Goal: Transaction & Acquisition: Purchase product/service

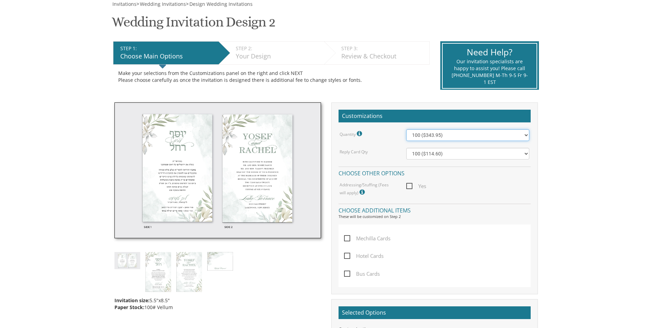
click at [478, 135] on select "100 ($343.95) 200 ($481.15) 300 ($594.30) 400 ($702.25) 500 ($807.50) 600 ($944…" at bounding box center [467, 135] width 123 height 12
select select "1100"
click at [406, 129] on select "100 ($343.95) 200 ($481.15) 300 ($594.30) 400 ($702.25) 500 ($807.50) 600 ($944…" at bounding box center [467, 135] width 123 height 12
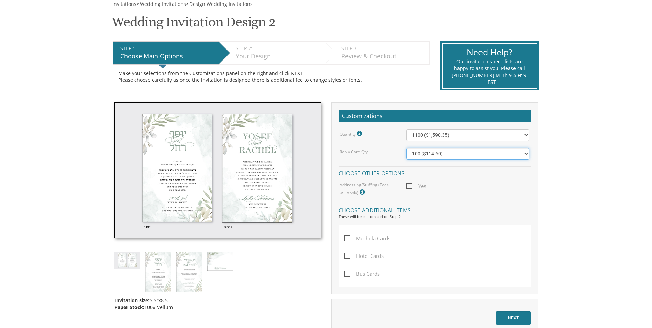
click at [450, 155] on select "100 ($114.60) 200 ($153.20) 300 ($192.70) 400 ($221.35) 500 ($257.30) 600 ($295…" at bounding box center [467, 154] width 123 height 12
select select "1000"
click at [406, 148] on select "100 ($114.60) 200 ($153.20) 300 ($192.70) 400 ($221.35) 500 ($257.30) 600 ($295…" at bounding box center [467, 154] width 123 height 12
click at [348, 239] on span "Mechilla Cards" at bounding box center [367, 238] width 46 height 9
click at [348, 239] on input "Mechilla Cards" at bounding box center [346, 238] width 4 height 4
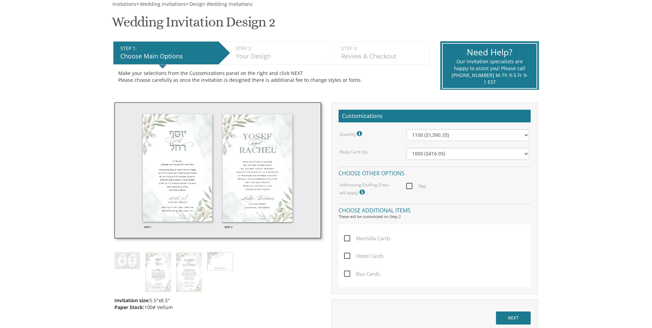
checkbox input "true"
click at [343, 255] on div "Mechilla Cards Hotel Cards Bus Cards" at bounding box center [435, 256] width 192 height 63
click at [347, 256] on span "Hotel Cards" at bounding box center [364, 256] width 40 height 9
click at [347, 256] on input "Hotel Cards" at bounding box center [346, 255] width 4 height 4
checkbox input "true"
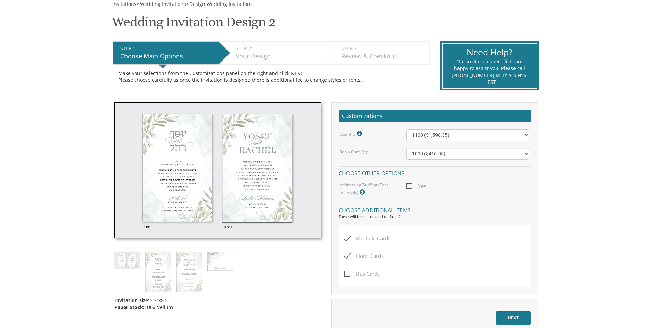
click at [350, 275] on span "Bus Cards" at bounding box center [362, 274] width 36 height 9
click at [349, 275] on input "Bus Cards" at bounding box center [346, 273] width 4 height 4
checkbox input "true"
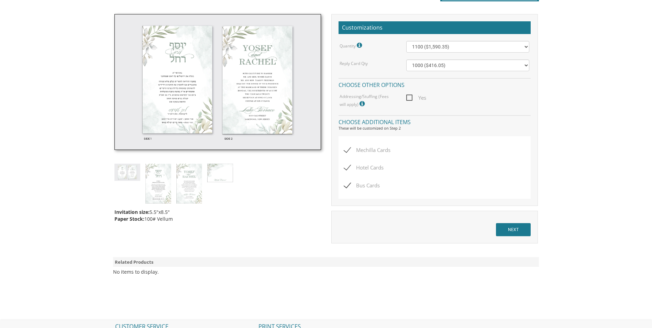
scroll to position [206, 0]
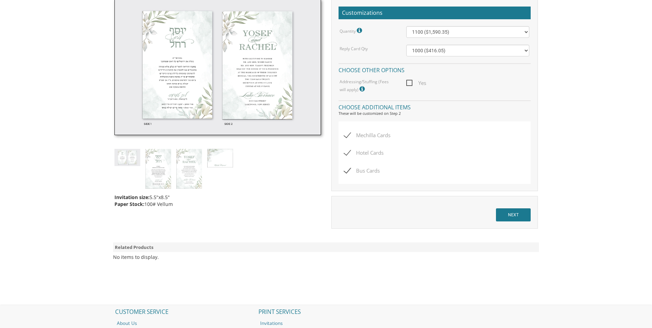
click at [350, 151] on span "Hotel Cards" at bounding box center [364, 153] width 40 height 9
click at [349, 151] on input "Hotel Cards" at bounding box center [346, 152] width 4 height 4
checkbox input "false"
click at [353, 134] on span "Mechilla Cards" at bounding box center [367, 135] width 46 height 9
click at [349, 134] on input "Mechilla Cards" at bounding box center [346, 134] width 4 height 4
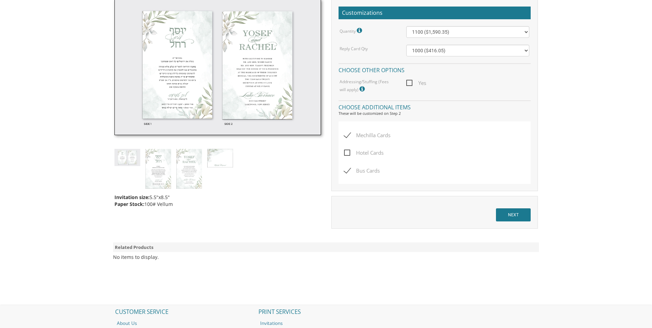
checkbox input "false"
click at [348, 172] on span "Bus Cards" at bounding box center [362, 170] width 36 height 9
click at [348, 172] on input "Bus Cards" at bounding box center [346, 170] width 4 height 4
checkbox input "false"
click at [411, 83] on span "Yes" at bounding box center [416, 83] width 20 height 9
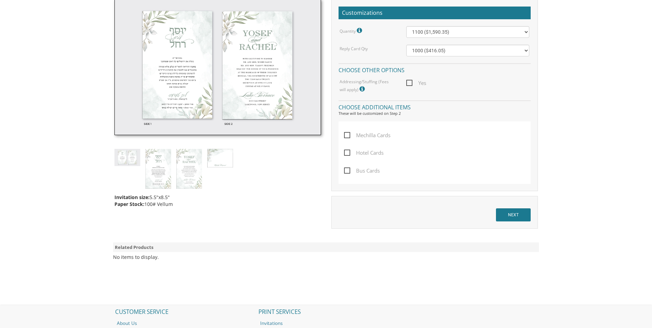
click at [411, 83] on input "Yes" at bounding box center [408, 82] width 4 height 4
click at [408, 82] on span "Yes" at bounding box center [416, 83] width 20 height 9
click at [408, 82] on input "Yes" at bounding box center [408, 82] width 4 height 4
checkbox input "false"
click at [360, 90] on icon at bounding box center [363, 89] width 7 height 6
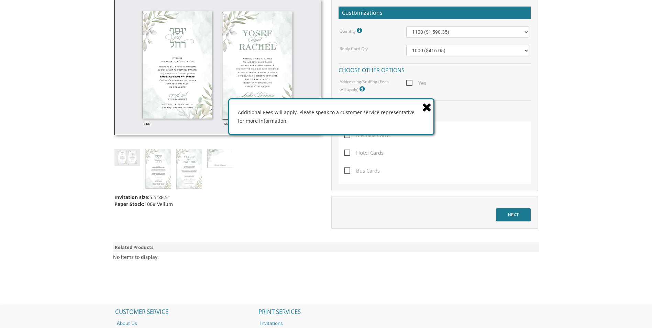
click at [426, 105] on icon at bounding box center [427, 107] width 10 height 12
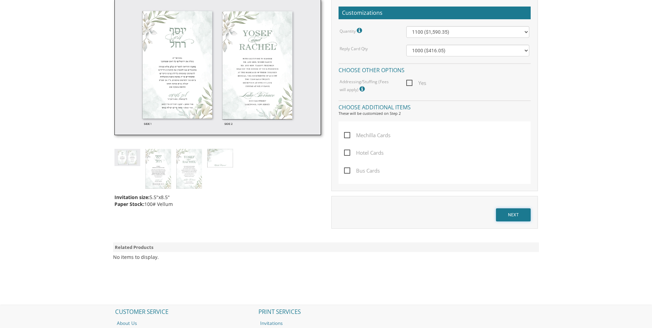
click at [515, 214] on input "NEXT" at bounding box center [513, 214] width 35 height 13
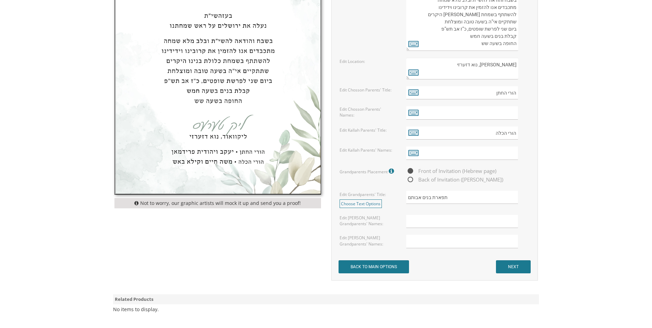
scroll to position [413, 0]
